Goal: Task Accomplishment & Management: Manage account settings

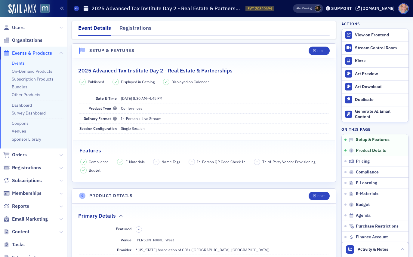
click at [384, 11] on div "Also Viewing Support [DOMAIN_NAME]" at bounding box center [349, 8] width 128 height 11
click at [18, 63] on link "Events" at bounding box center [18, 62] width 13 height 5
click at [382, 8] on div "[DOMAIN_NAME]" at bounding box center [378, 8] width 34 height 5
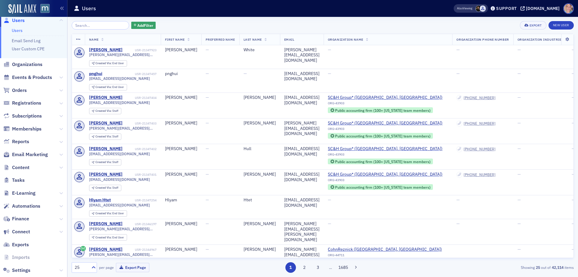
scroll to position [20, 0]
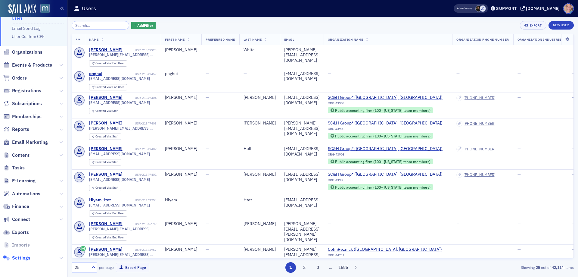
click at [25, 256] on span "Settings" at bounding box center [21, 257] width 18 height 7
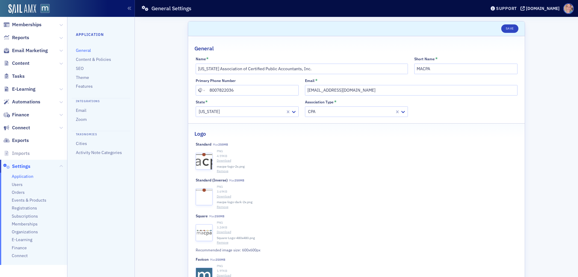
scroll to position [80, 0]
click at [27, 205] on span "Registrations" at bounding box center [24, 207] width 25 height 6
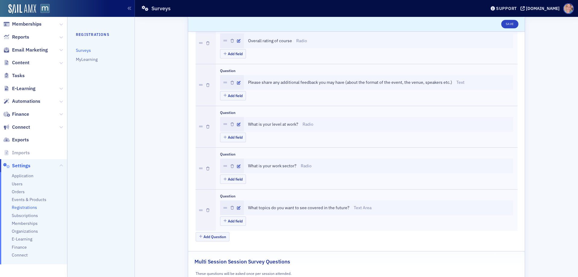
scroll to position [1204, 0]
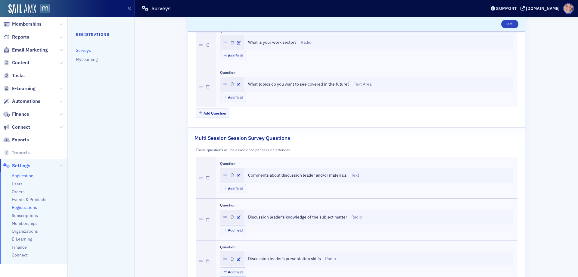
click at [21, 176] on span "Application" at bounding box center [23, 176] width 22 height 6
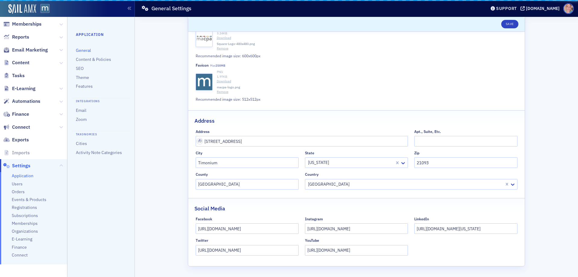
scroll to position [194, 0]
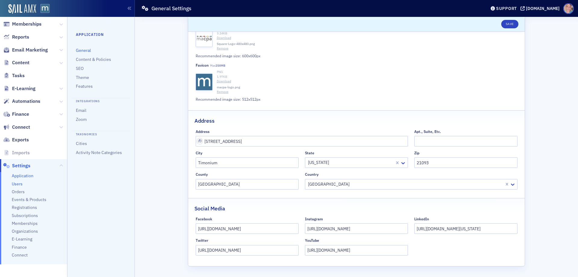
click at [14, 183] on span "Users" at bounding box center [17, 184] width 11 height 6
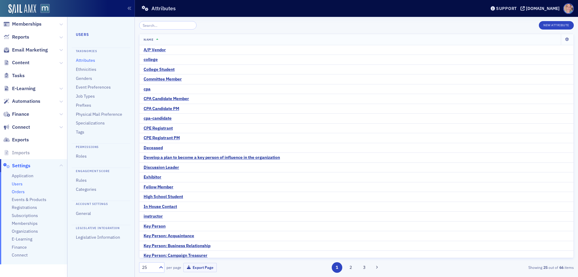
click at [18, 190] on span "Orders" at bounding box center [18, 192] width 13 height 6
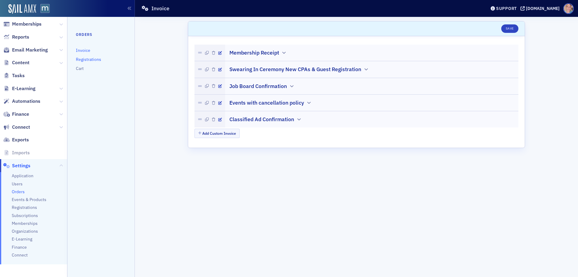
click at [92, 59] on link "Registrations" at bounding box center [88, 59] width 25 height 5
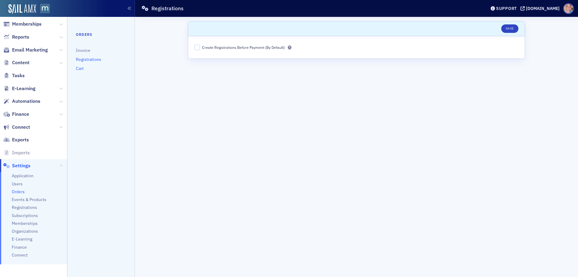
click at [80, 67] on link "Cart" at bounding box center [80, 68] width 8 height 5
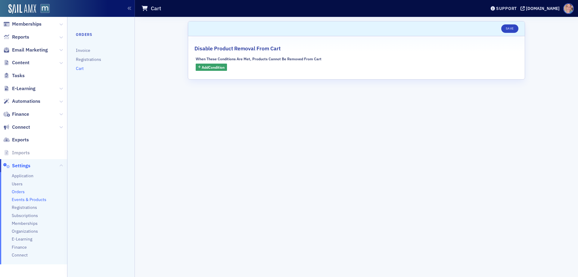
click at [32, 200] on span "Events & Products" at bounding box center [29, 200] width 35 height 6
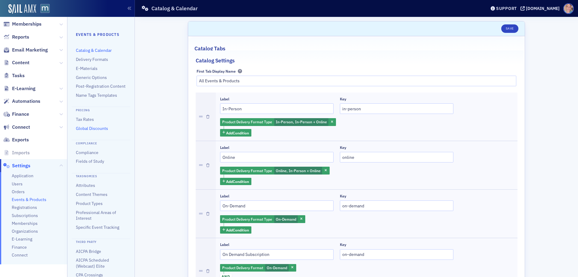
click at [95, 131] on link "Global Discounts" at bounding box center [92, 127] width 32 height 5
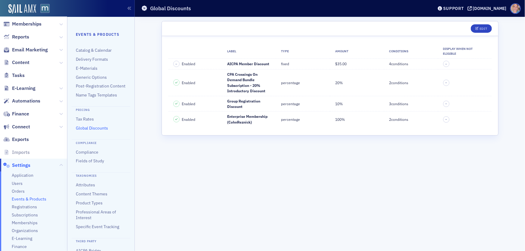
scroll to position [80, 0]
drag, startPoint x: 546, startPoint y: 1, endPoint x: 348, endPoint y: 140, distance: 242.4
click at [348, 140] on div "Edit Label Type Amount Conditions Display when not eligible – Enabled AICPA Mem…" at bounding box center [330, 134] width 337 height 226
click at [475, 26] on button "Edit" at bounding box center [481, 28] width 21 height 8
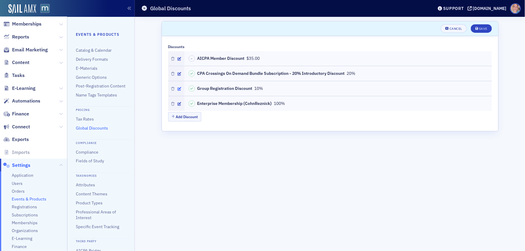
click at [179, 88] on icon "button" at bounding box center [180, 89] width 4 height 4
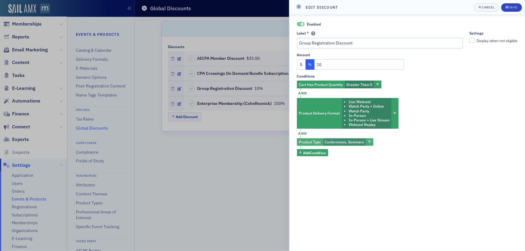
click at [345, 141] on span "Conferences, Seminars" at bounding box center [344, 142] width 39 height 5
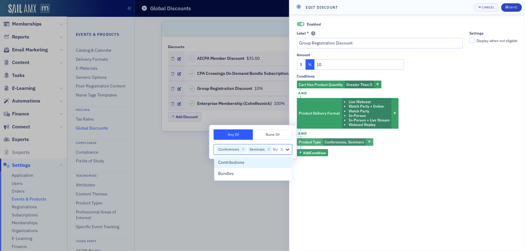
type input "bun"
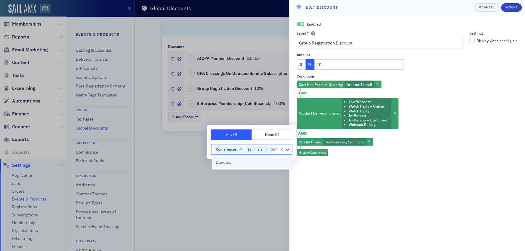
click at [238, 164] on div "Bundles" at bounding box center [252, 162] width 73 height 6
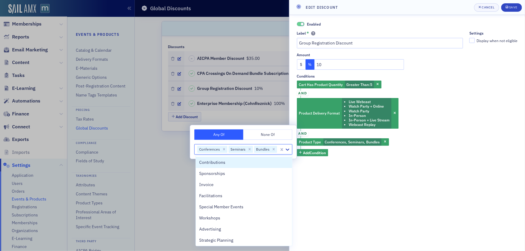
click at [429, 173] on div "Enabled Label * Group Registration Discount Settings Display when not eligible …" at bounding box center [407, 133] width 236 height 236
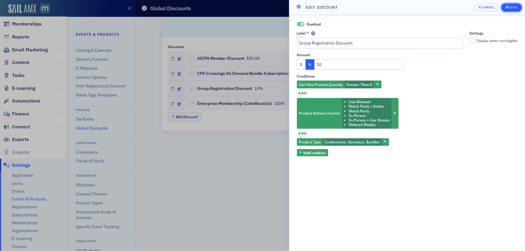
click at [513, 5] on span "Save" at bounding box center [512, 7] width 12 height 5
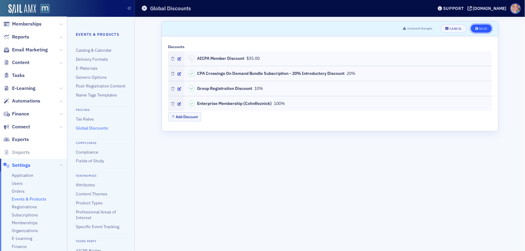
click at [482, 27] on div "Save" at bounding box center [483, 28] width 8 height 3
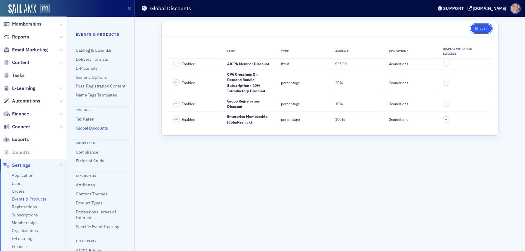
click at [480, 27] on div "Edit" at bounding box center [484, 28] width 8 height 3
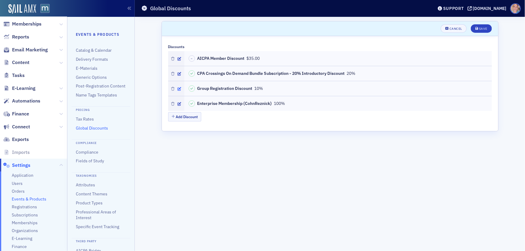
click at [180, 91] on button "button" at bounding box center [180, 88] width 4 height 5
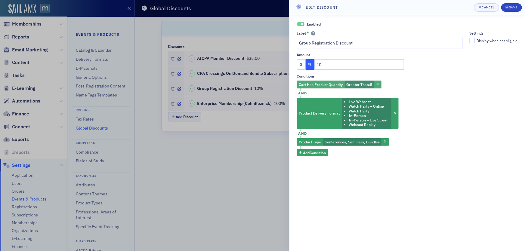
click at [333, 82] on span "Cart Has Product Quantity" at bounding box center [321, 84] width 44 height 5
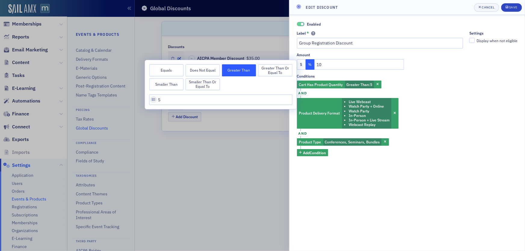
click at [274, 74] on button "Greater Than or Equal To" at bounding box center [275, 70] width 34 height 12
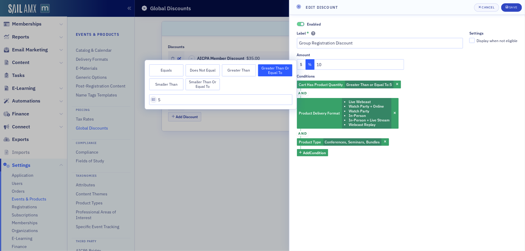
click at [415, 105] on div "Cart Has Product Quantity Greater Than or Equal To : 5 and Product Delivery For…" at bounding box center [407, 119] width 221 height 76
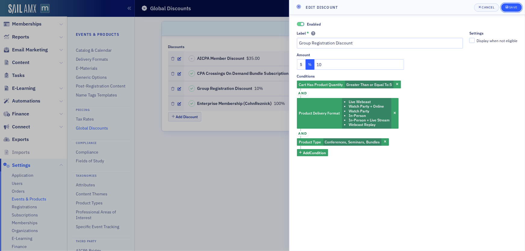
click at [510, 5] on button "Save" at bounding box center [511, 7] width 21 height 8
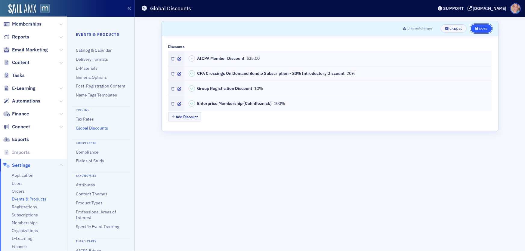
click at [479, 27] on div "Save" at bounding box center [483, 28] width 8 height 3
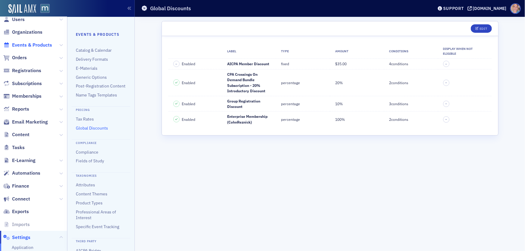
scroll to position [0, 0]
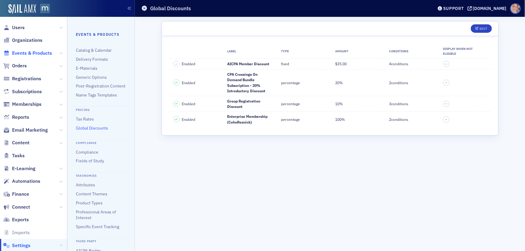
click at [33, 52] on span "Events & Products" at bounding box center [32, 53] width 40 height 7
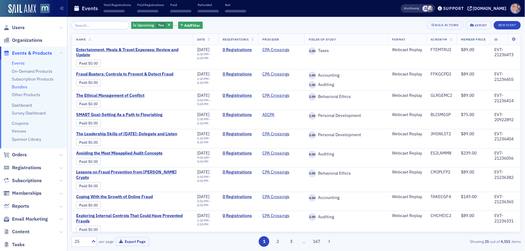
click at [15, 86] on link "Bundles" at bounding box center [20, 86] width 16 height 5
